Goal: Information Seeking & Learning: Learn about a topic

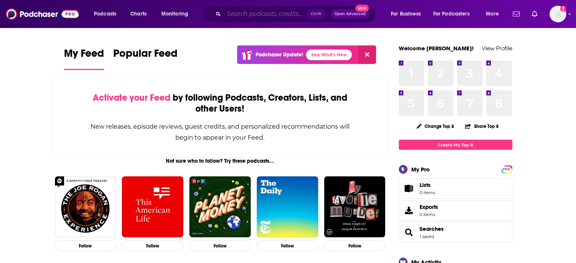
click at [272, 14] on input "Search podcasts, credits, & more..." at bounding box center [265, 14] width 83 height 12
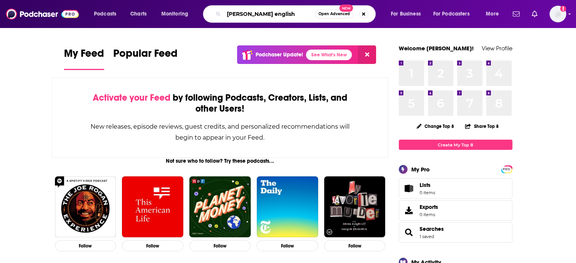
type input "[PERSON_NAME] english"
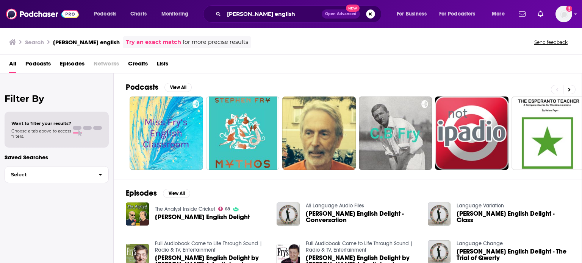
click at [193, 218] on span "[PERSON_NAME] English Delight" at bounding box center [202, 217] width 95 height 6
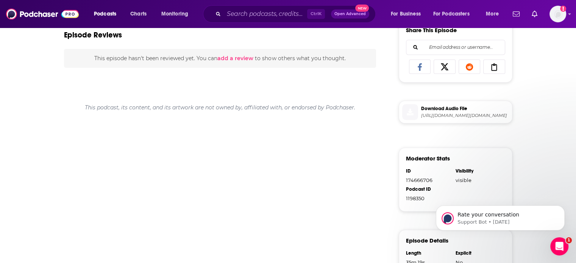
scroll to position [333, 0]
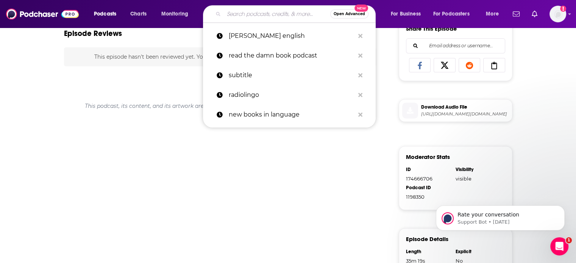
click at [285, 13] on input "Search podcasts, credits, & more..." at bounding box center [277, 14] width 107 height 12
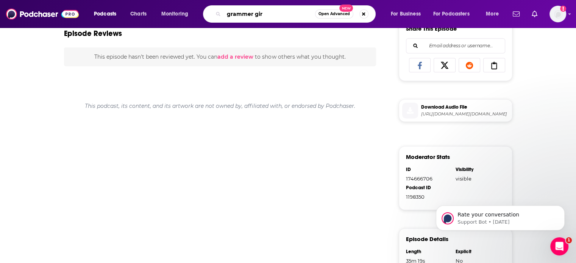
type input "grammer girl"
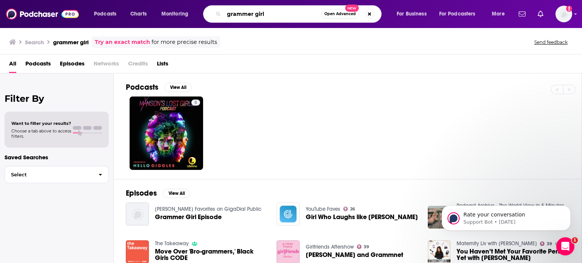
click at [267, 17] on input "grammer girl" at bounding box center [272, 14] width 97 height 12
type input "grammar girl"
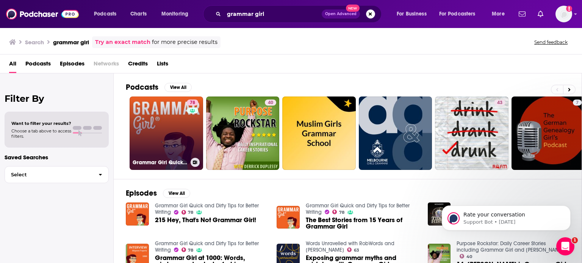
click at [179, 125] on link "78 Grammar Girl Quick and Dirty Tips for Better Writing" at bounding box center [167, 134] width 74 height 74
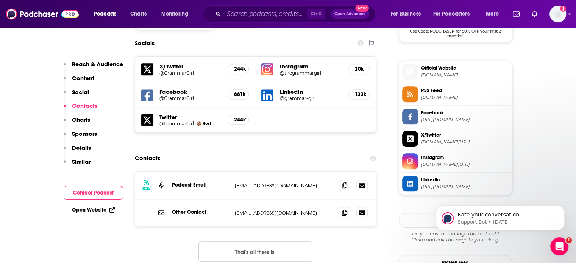
scroll to position [672, 0]
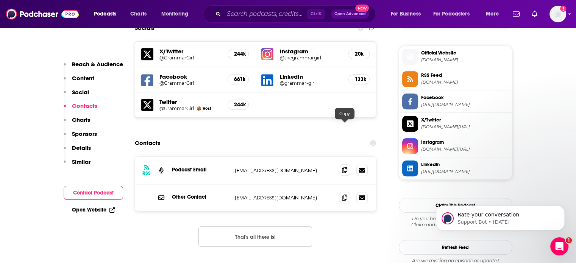
click at [342, 164] on span at bounding box center [344, 169] width 11 height 11
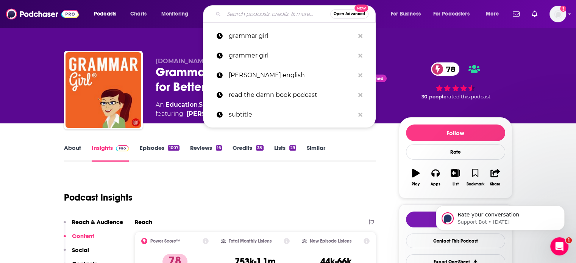
click at [284, 11] on input "Search podcasts, credits, & more..." at bounding box center [277, 14] width 107 height 12
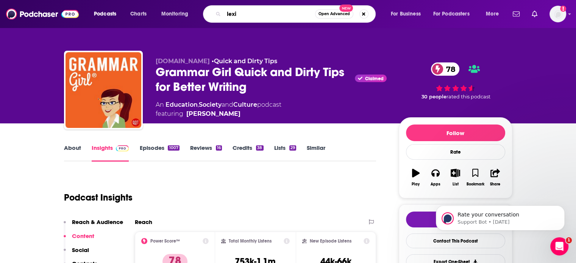
type input "lexis"
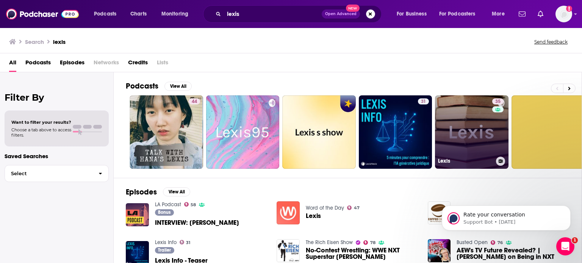
click at [465, 133] on link "35 Lexis" at bounding box center [472, 133] width 74 height 74
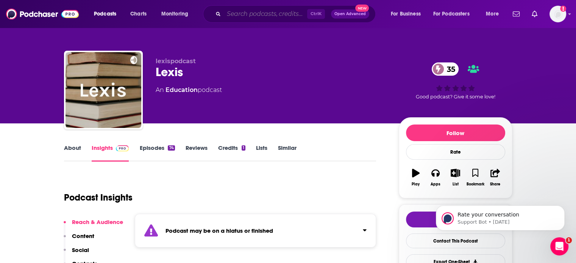
click at [269, 14] on input "Search podcasts, credits, & more..." at bounding box center [265, 14] width 83 height 12
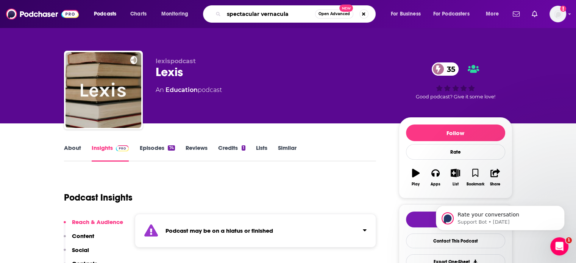
type input "spectacular vernacular"
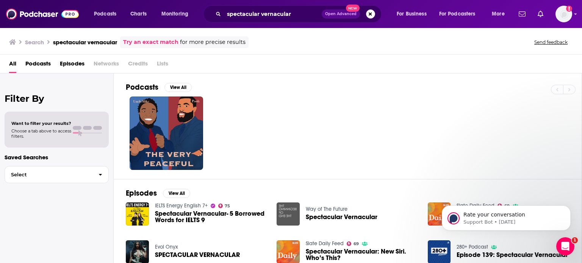
click at [326, 218] on span "Spectacular Vernacular" at bounding box center [342, 217] width 72 height 6
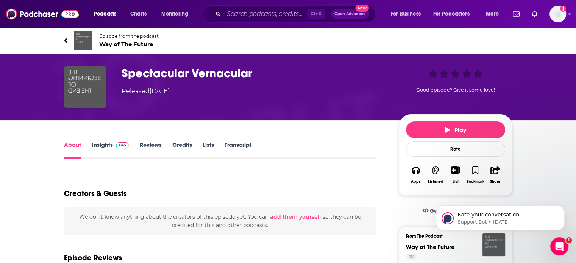
type input "[URL][DOMAIN_NAME]"
